Goal: Task Accomplishment & Management: Manage account settings

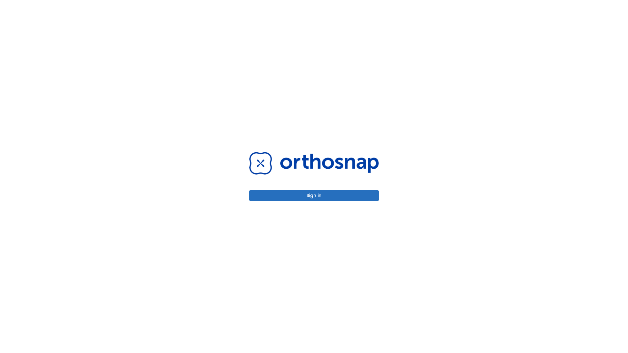
click at [314, 196] on button "Sign in" at bounding box center [314, 195] width 130 height 11
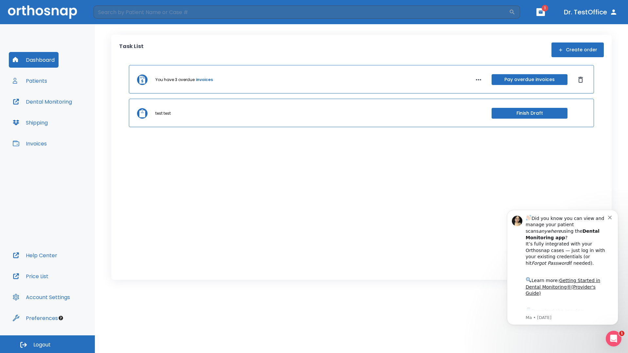
click at [47, 344] on span "Logout" at bounding box center [41, 344] width 17 height 7
